Goal: Find contact information: Find contact information

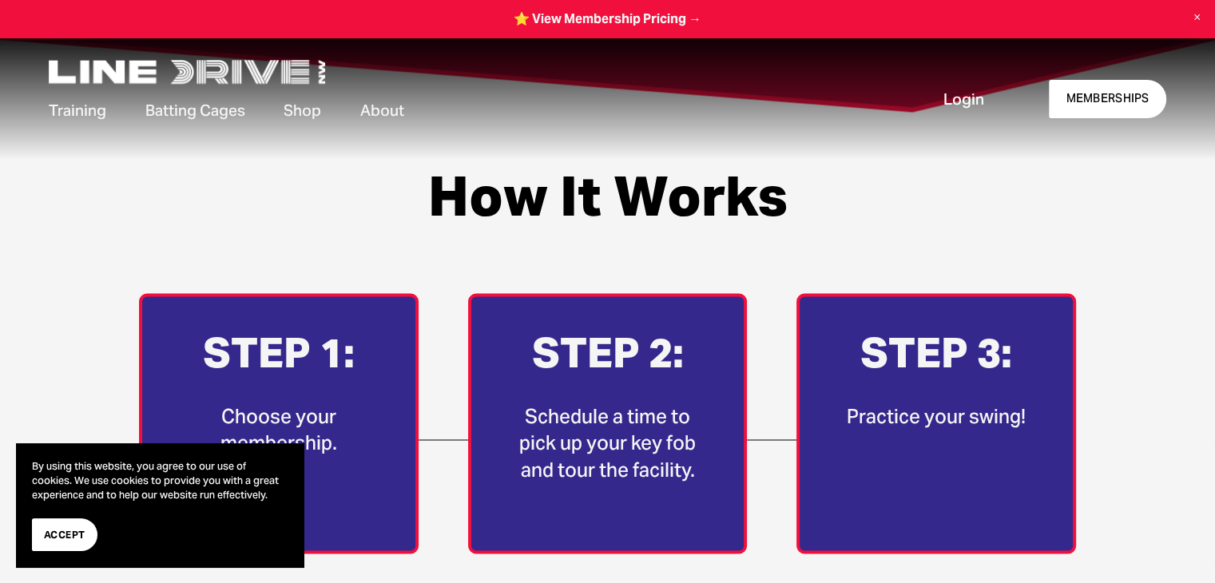
scroll to position [2546, 0]
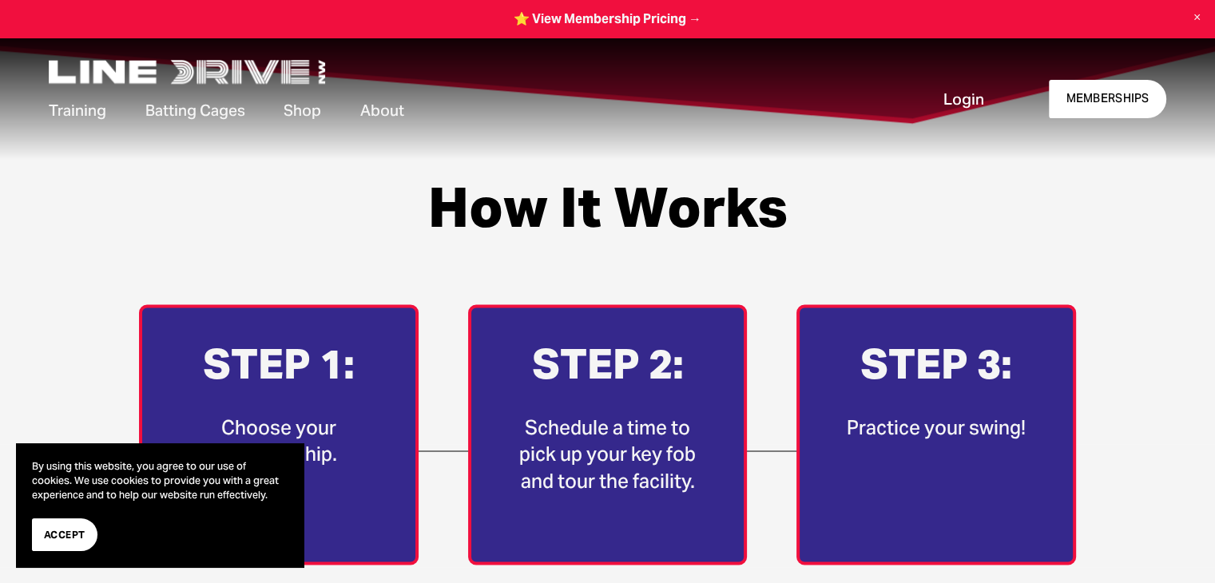
click at [0, 0] on span "Contact Us" at bounding box center [0, 0] width 0 height 0
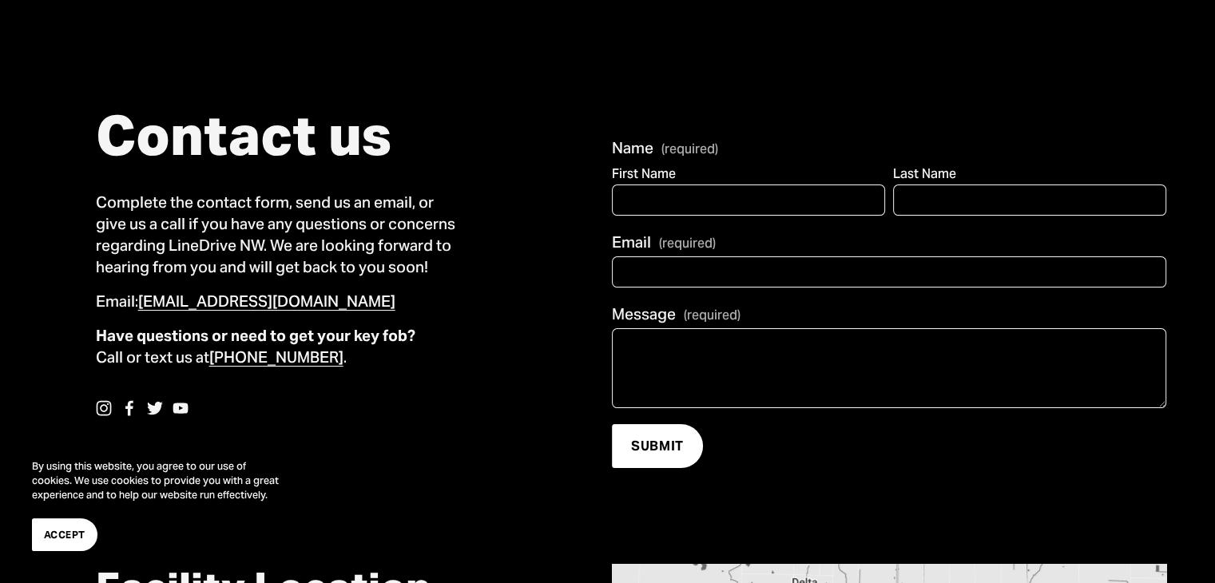
scroll to position [182, 0]
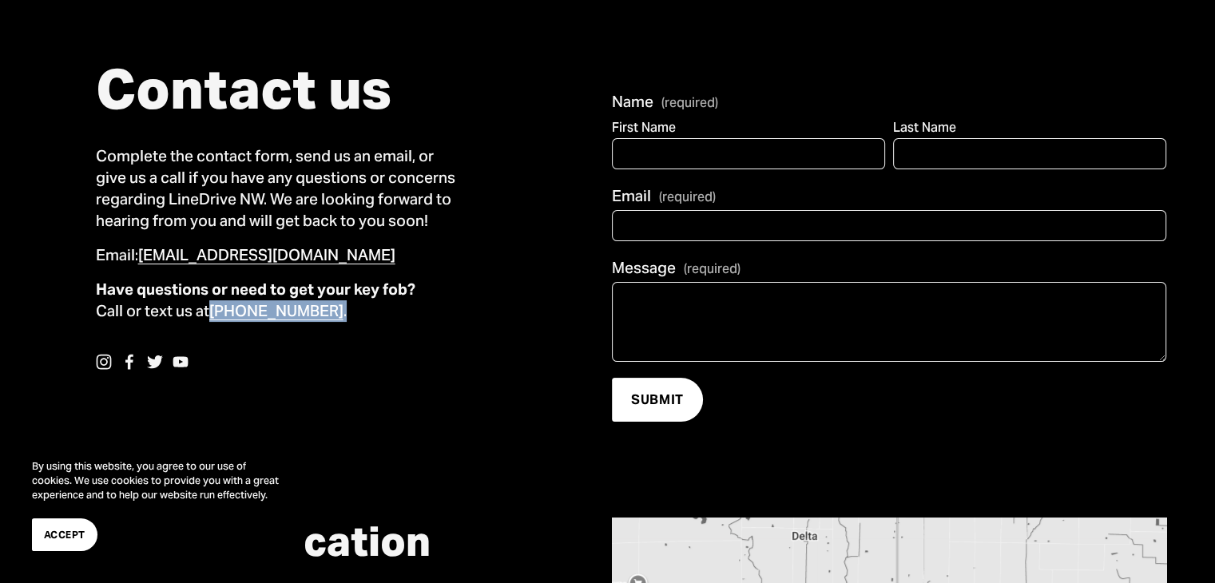
drag, startPoint x: 318, startPoint y: 308, endPoint x: 213, endPoint y: 311, distance: 104.7
click at [213, 311] on p "Have questions or need to get your key fob? Call or text us at [PHONE_NUMBER] ." at bounding box center [279, 300] width 367 height 43
copy p "[PHONE_NUMBER] ."
